Goal: Task Accomplishment & Management: Use online tool/utility

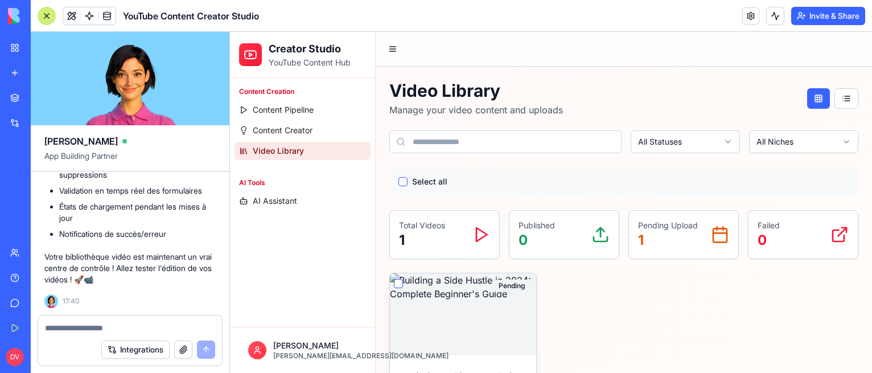
scroll to position [200, 0]
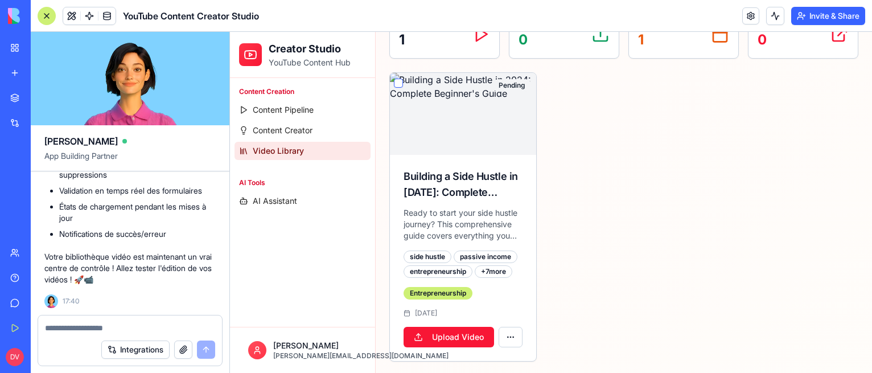
click at [508, 328] on html "Creator Studio YouTube Content Hub Content Creation Content Pipeline Content Cr…" at bounding box center [551, 103] width 642 height 544
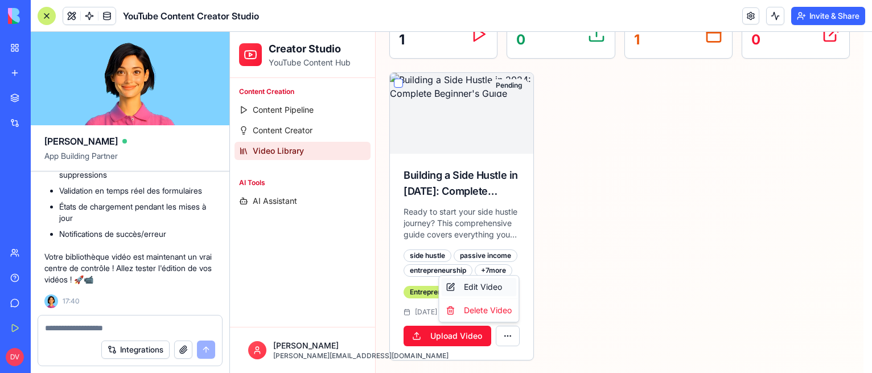
click at [499, 290] on div "Edit Video" at bounding box center [478, 287] width 75 height 18
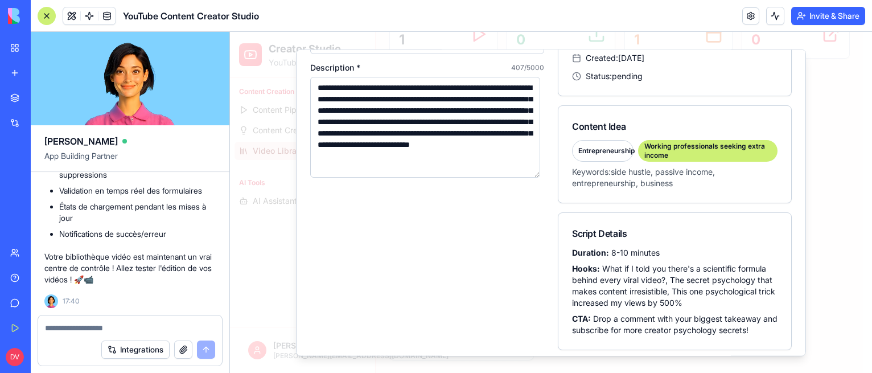
scroll to position [149, 0]
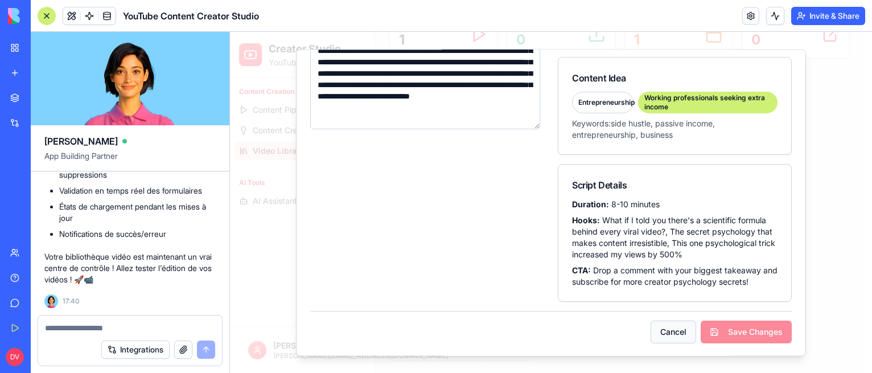
click at [659, 328] on button "Cancel" at bounding box center [674, 331] width 46 height 23
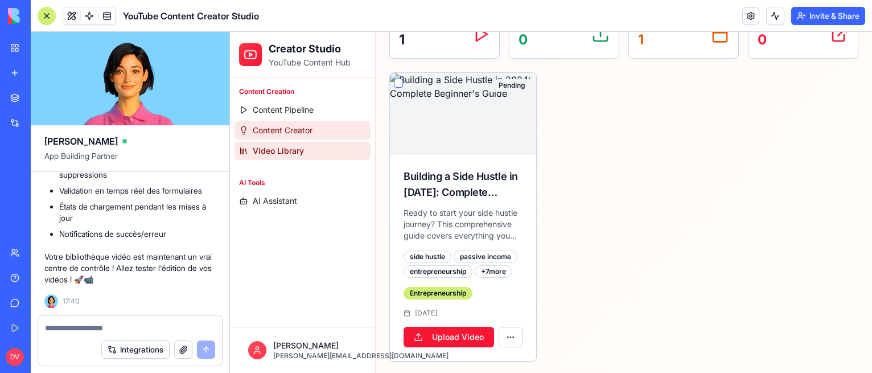
click at [327, 135] on link "Content Creator" at bounding box center [303, 130] width 136 height 18
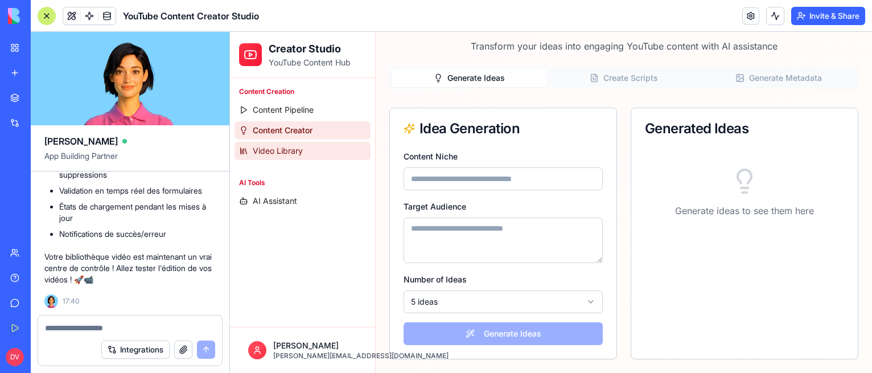
click at [326, 150] on link "Video Library" at bounding box center [303, 151] width 136 height 18
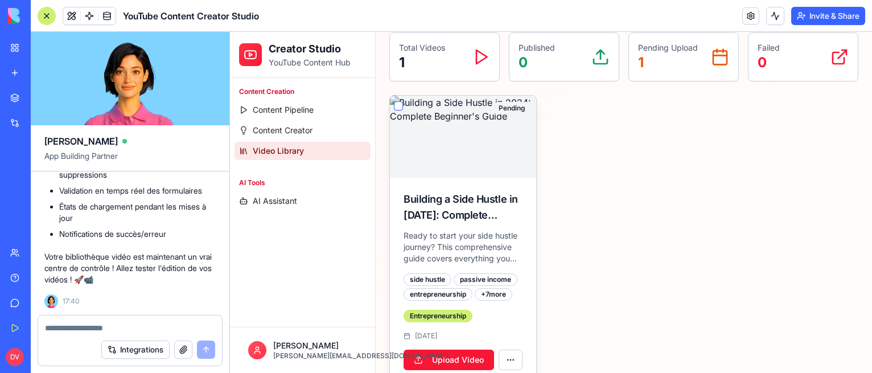
scroll to position [180, 0]
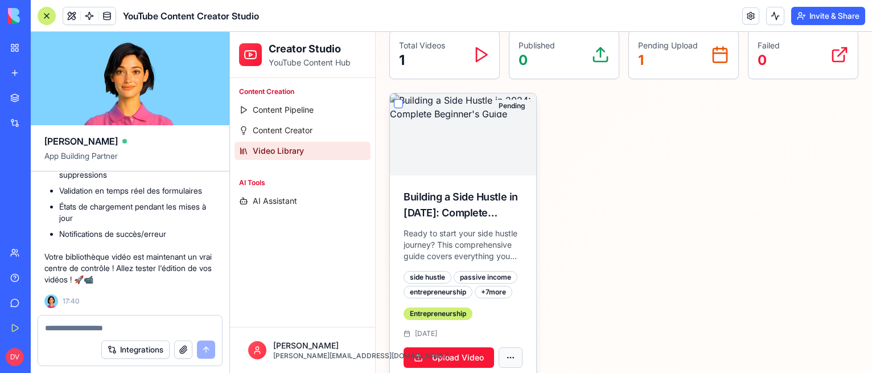
click at [516, 356] on html "Creator Studio YouTube Content Hub Content Creation Content Pipeline Content Cr…" at bounding box center [551, 124] width 642 height 544
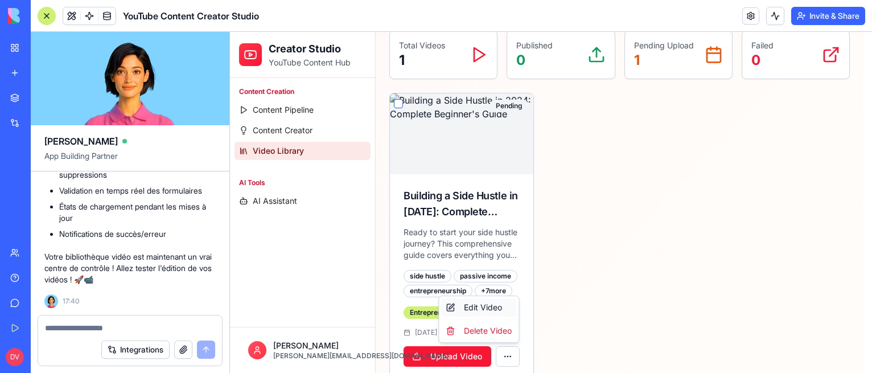
click at [498, 310] on div "Edit Video" at bounding box center [478, 307] width 75 height 18
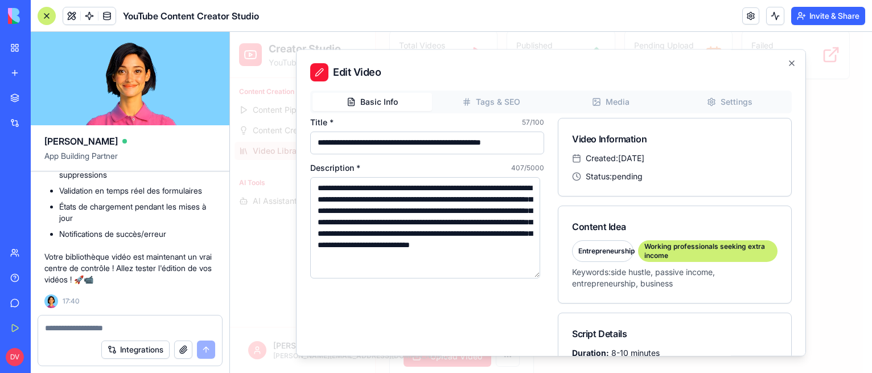
click at [622, 113] on div "**********" at bounding box center [551, 271] width 482 height 360
click at [621, 106] on button "Media" at bounding box center [611, 102] width 120 height 18
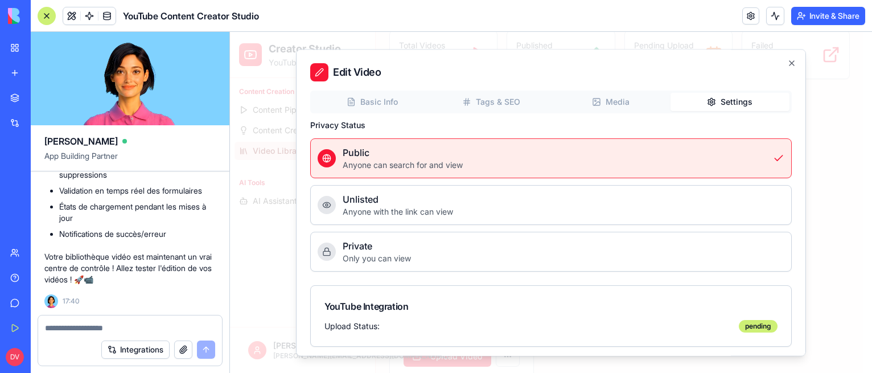
click at [737, 112] on div "Basic Info Tags & SEO Media Settings" at bounding box center [551, 102] width 482 height 23
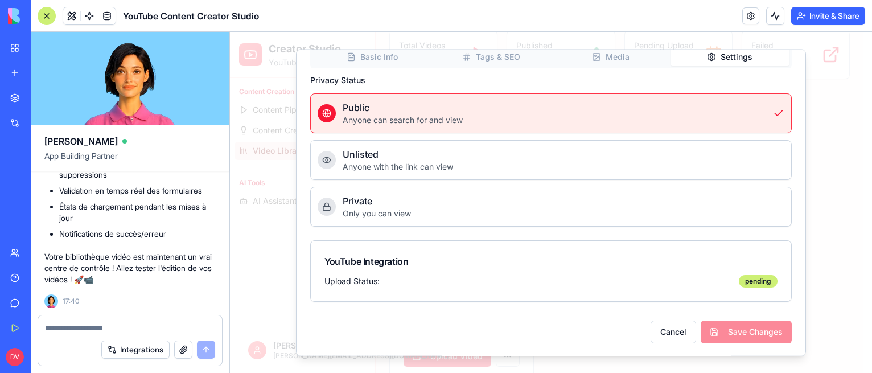
click at [377, 64] on button "Basic Info" at bounding box center [373, 57] width 120 height 18
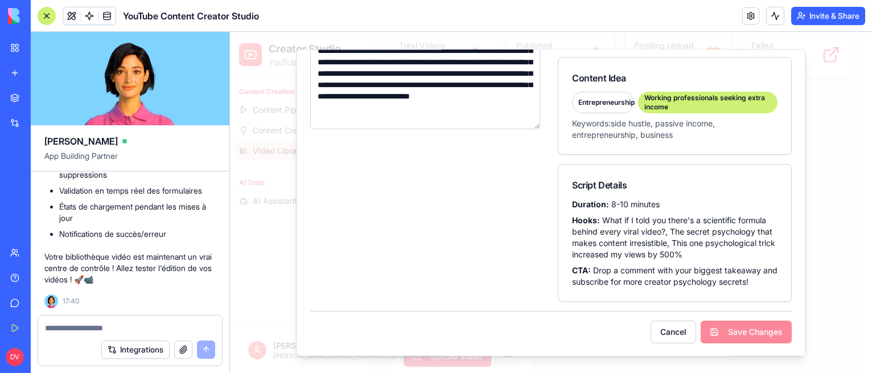
scroll to position [0, 0]
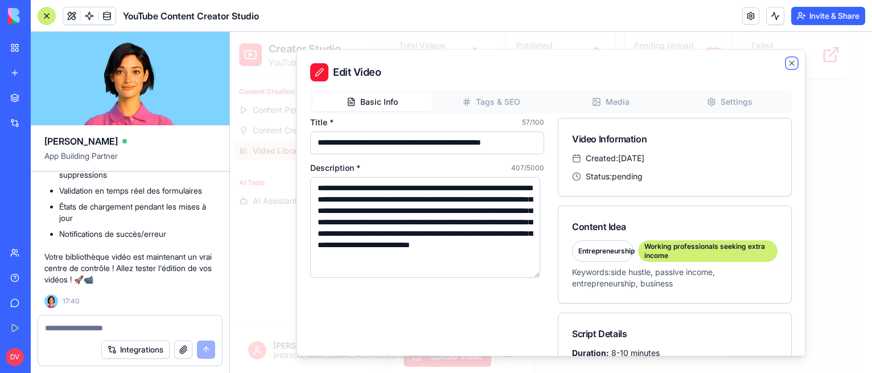
click at [787, 65] on icon "button" at bounding box center [791, 63] width 9 height 9
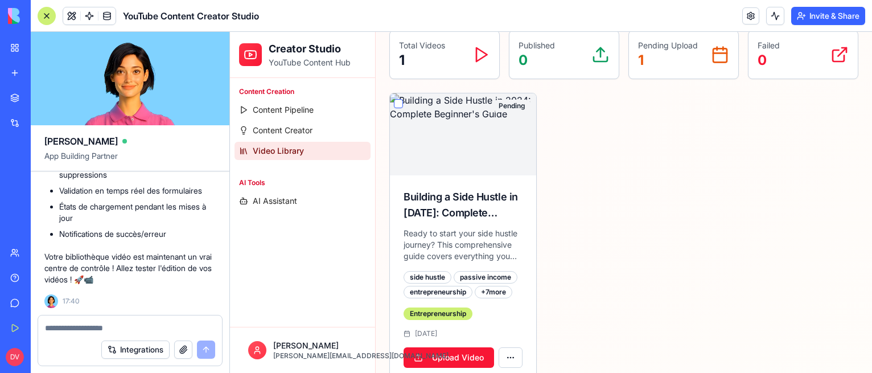
click at [148, 326] on textarea at bounding box center [130, 327] width 170 height 11
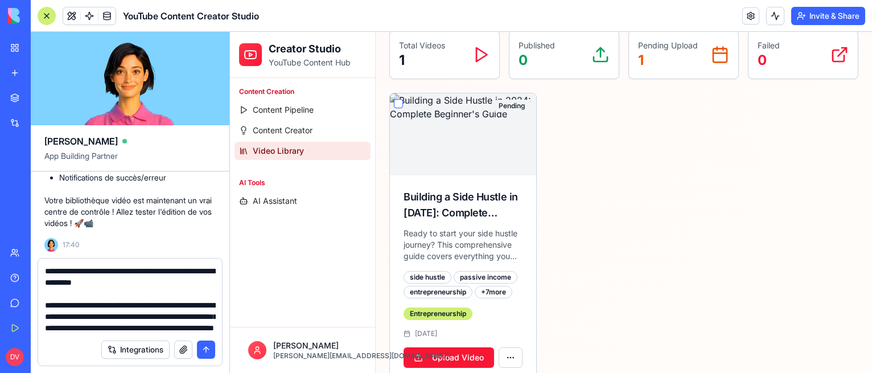
scroll to position [56, 0]
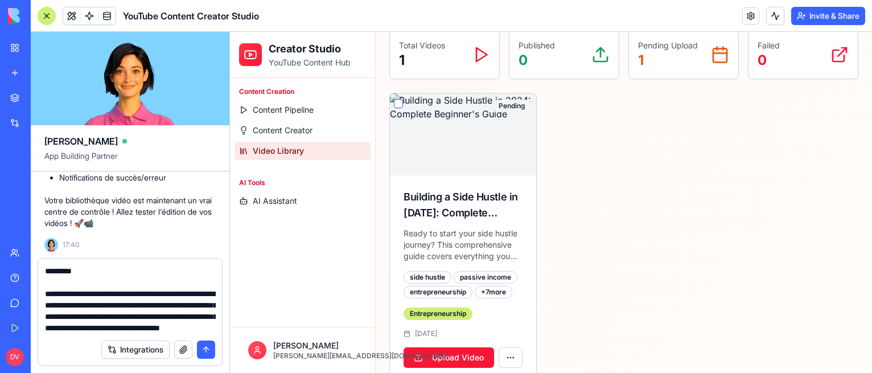
type textarea "**********"
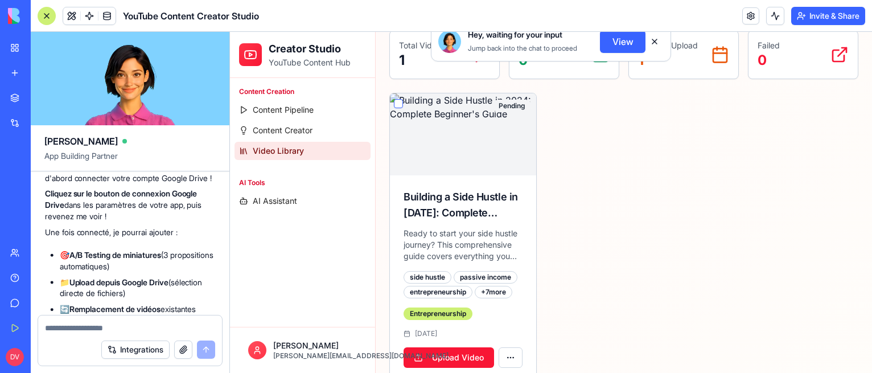
scroll to position [2438, 0]
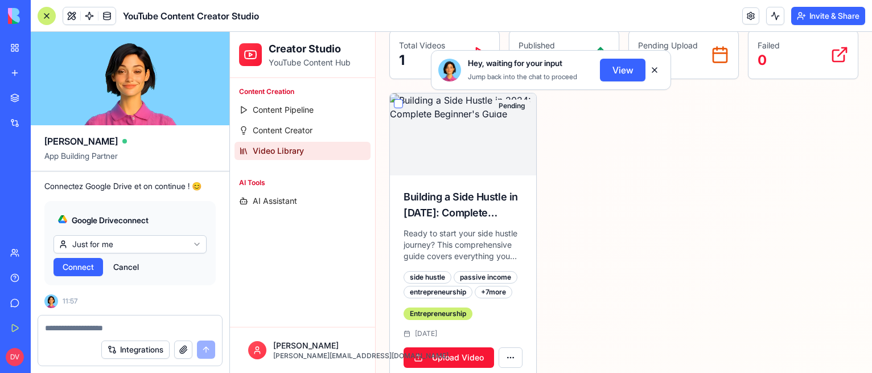
click at [84, 268] on span "Connect" at bounding box center [78, 266] width 31 height 11
